Goal: Find specific page/section: Find specific page/section

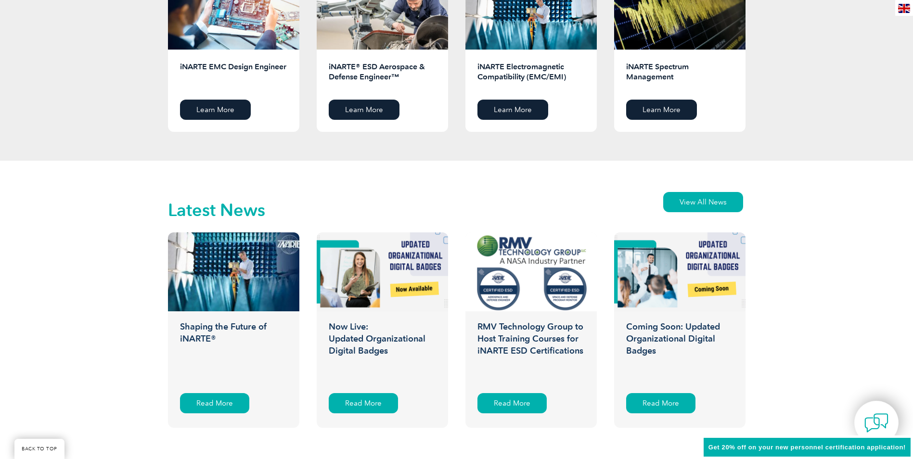
scroll to position [1348, 0]
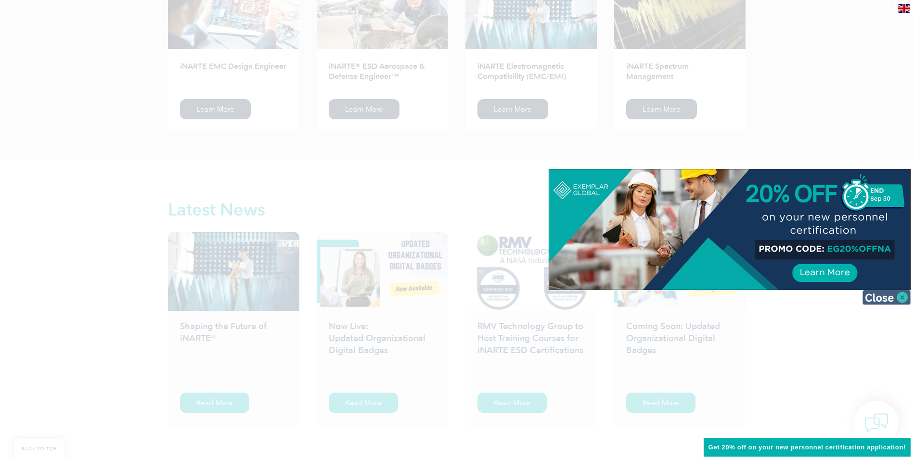
click at [878, 297] on img at bounding box center [887, 297] width 48 height 14
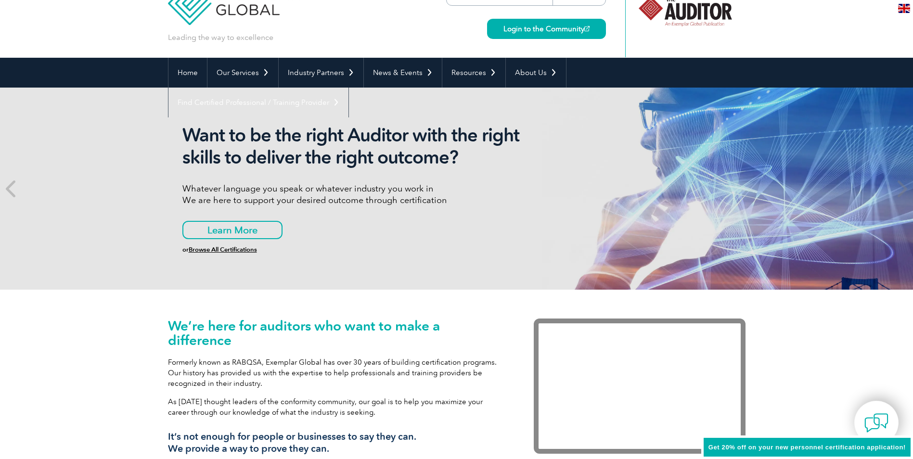
scroll to position [0, 0]
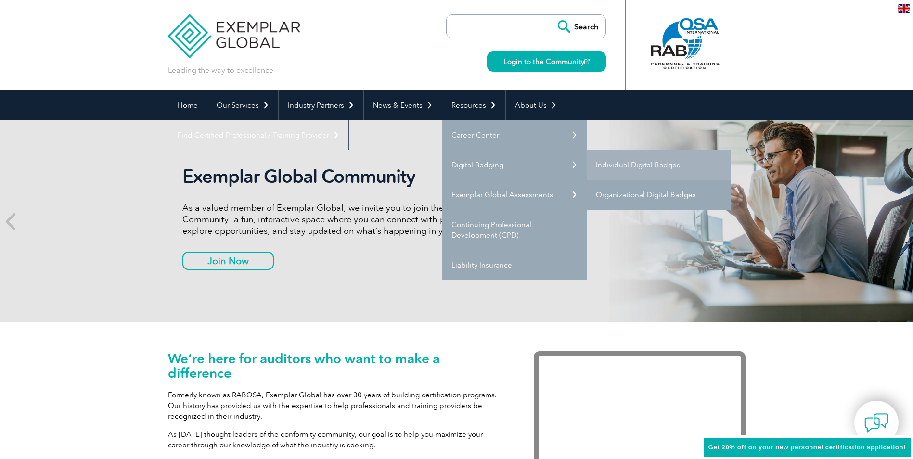
click at [619, 194] on link "Organizational Digital Badges" at bounding box center [659, 195] width 144 height 30
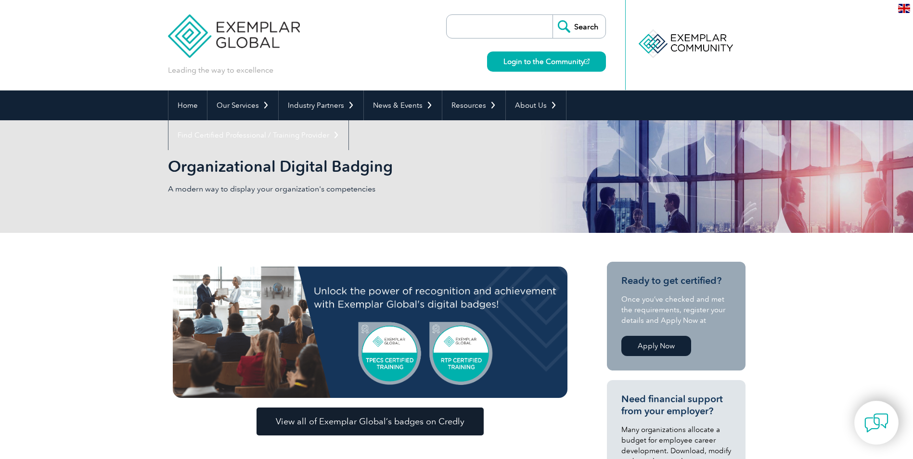
click at [344, 425] on span "View all of Exemplar Global’s badges on Credly" at bounding box center [370, 421] width 189 height 9
